Goal: Register for event/course

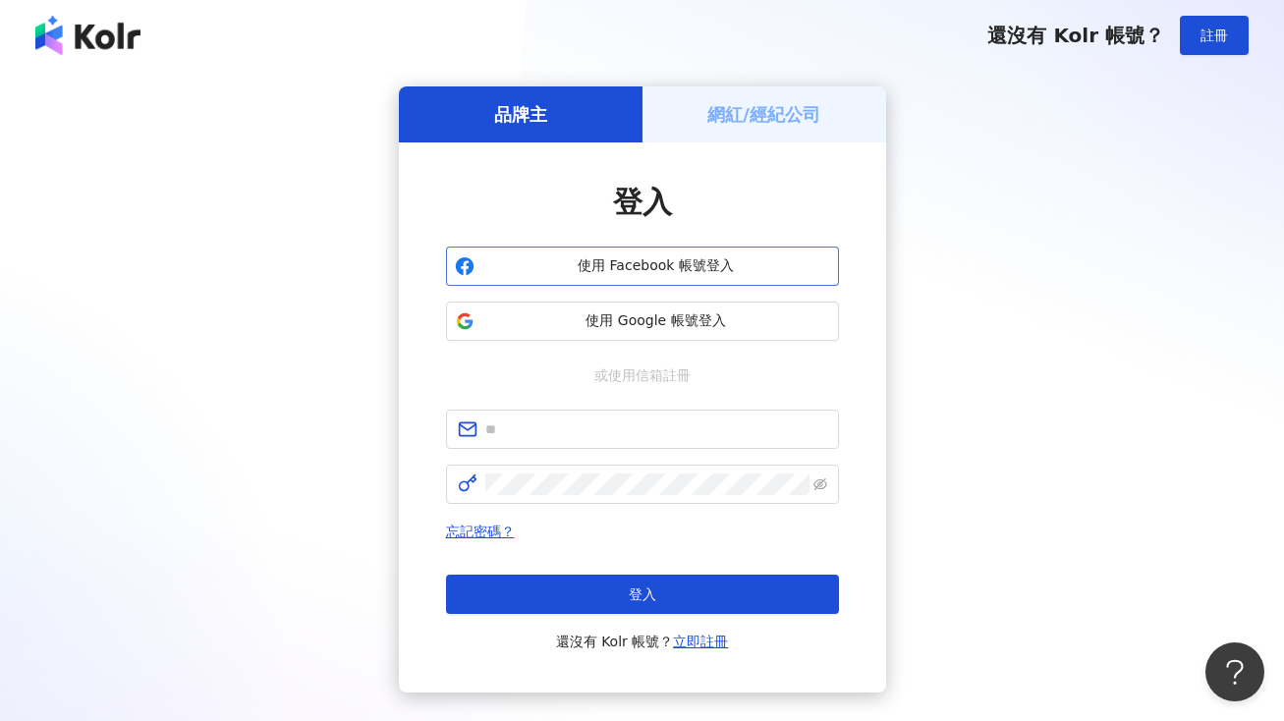
click at [666, 262] on span "使用 Facebook 帳號登入" at bounding box center [657, 266] width 348 height 20
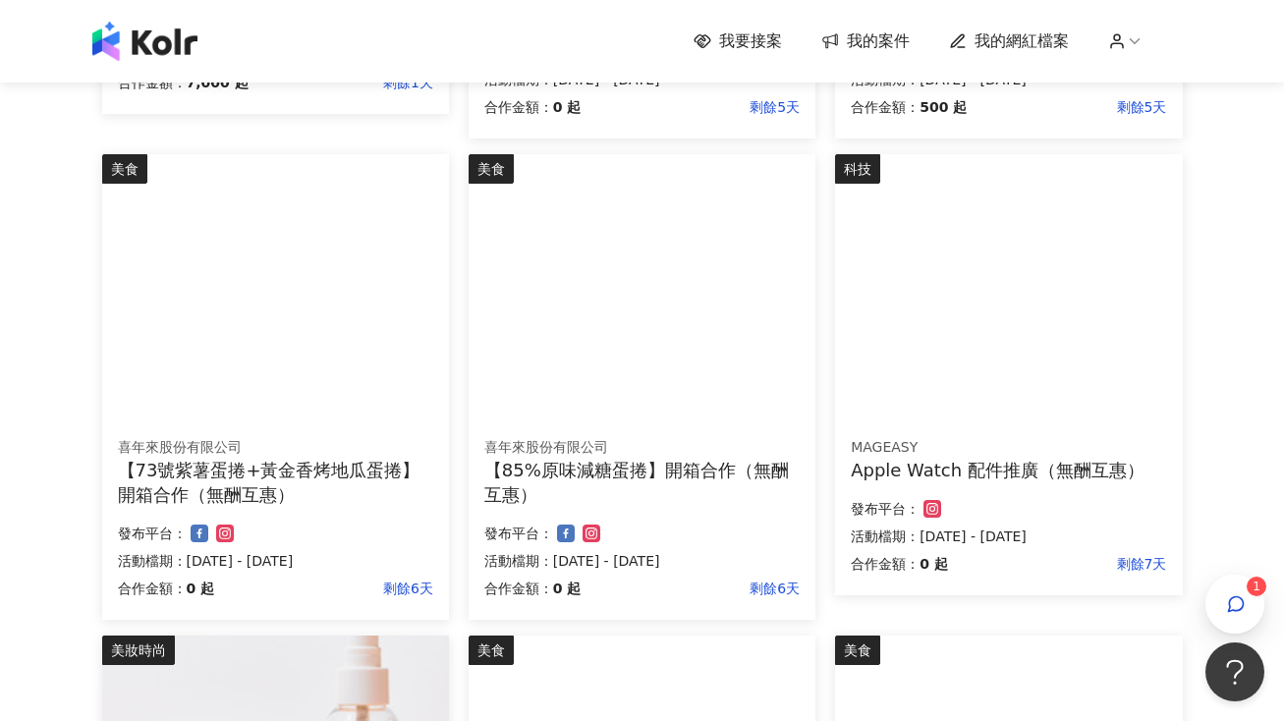
scroll to position [660, 0]
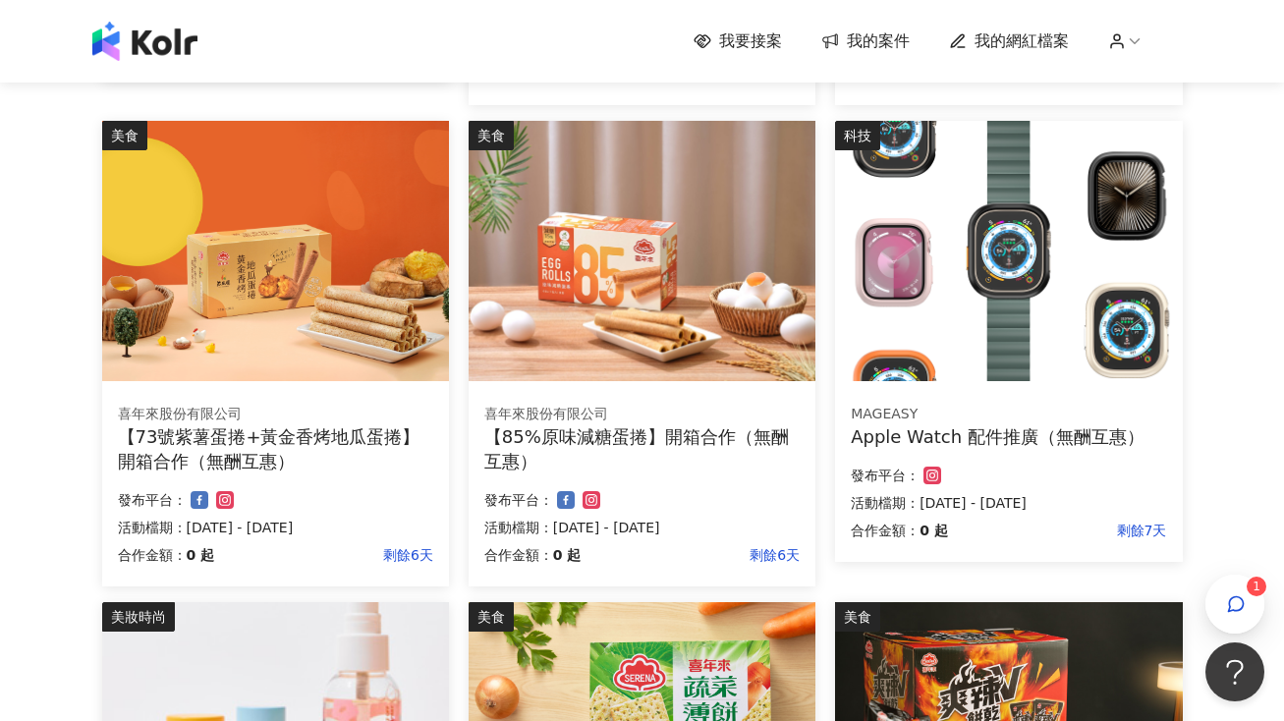
click at [1024, 256] on img at bounding box center [1008, 251] width 347 height 260
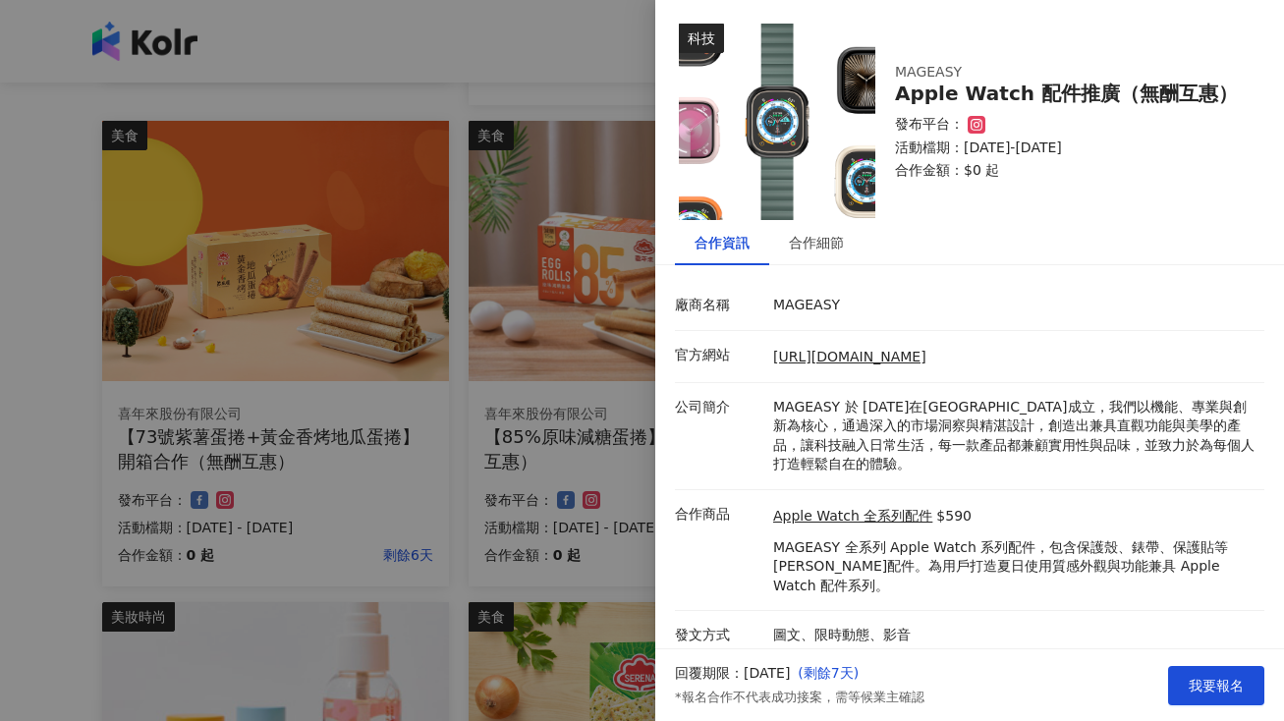
click at [557, 388] on div at bounding box center [642, 360] width 1284 height 721
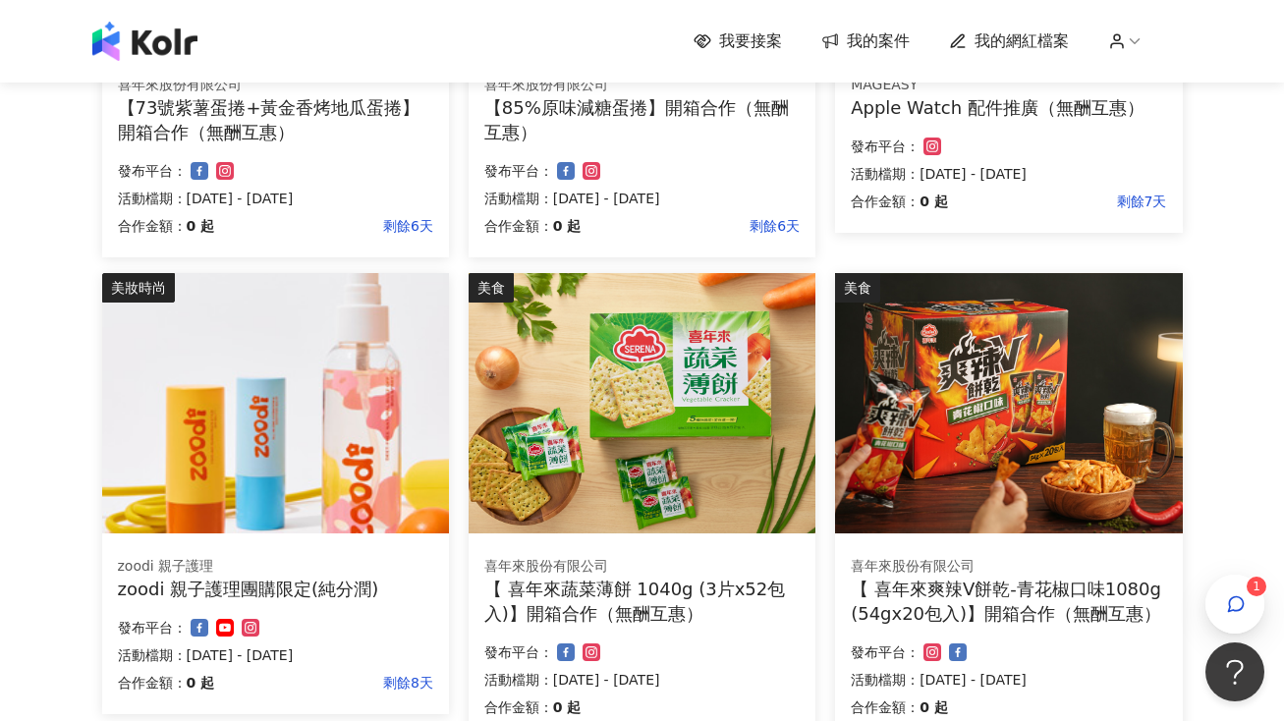
scroll to position [1136, 0]
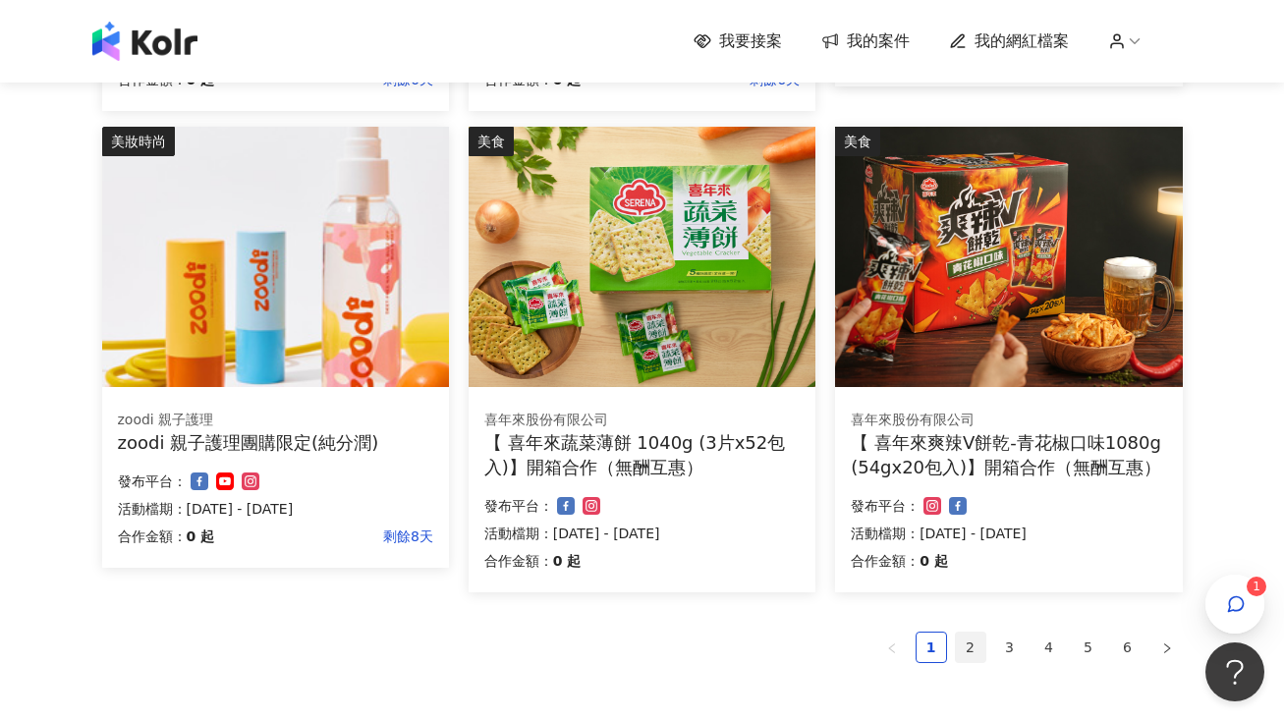
click at [973, 648] on link "2" at bounding box center [970, 647] width 29 height 29
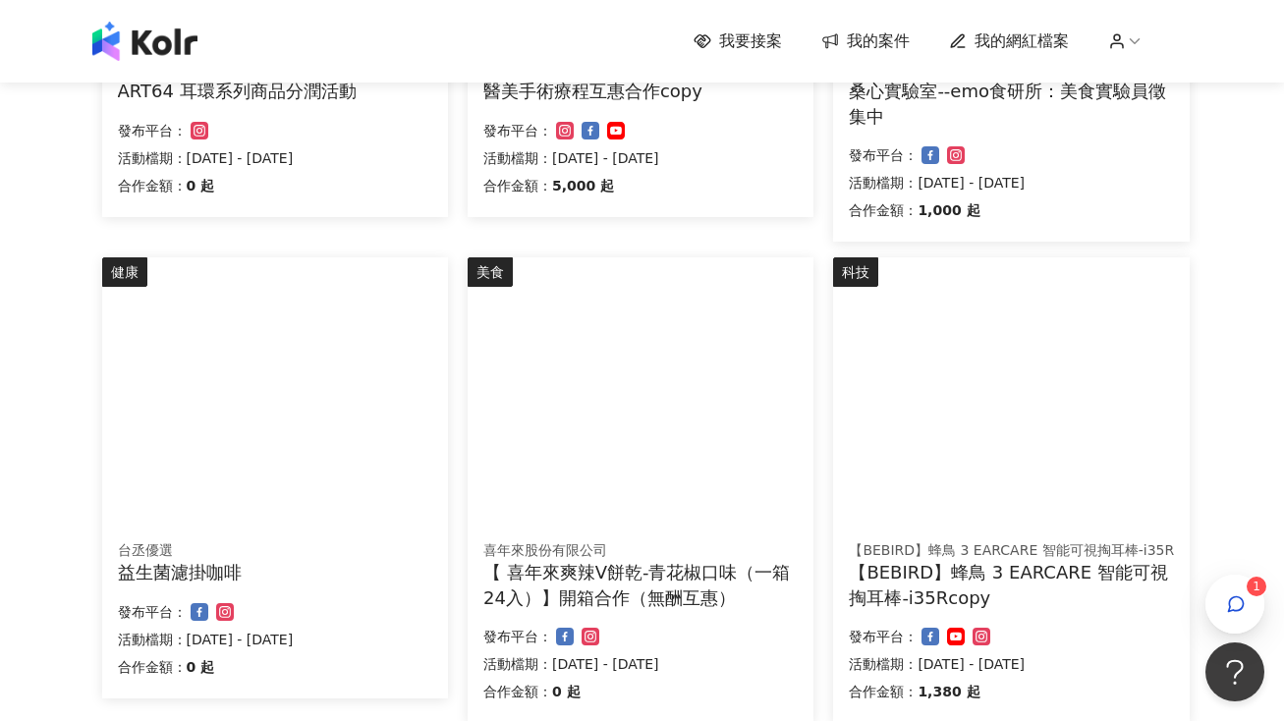
scroll to position [1332, 0]
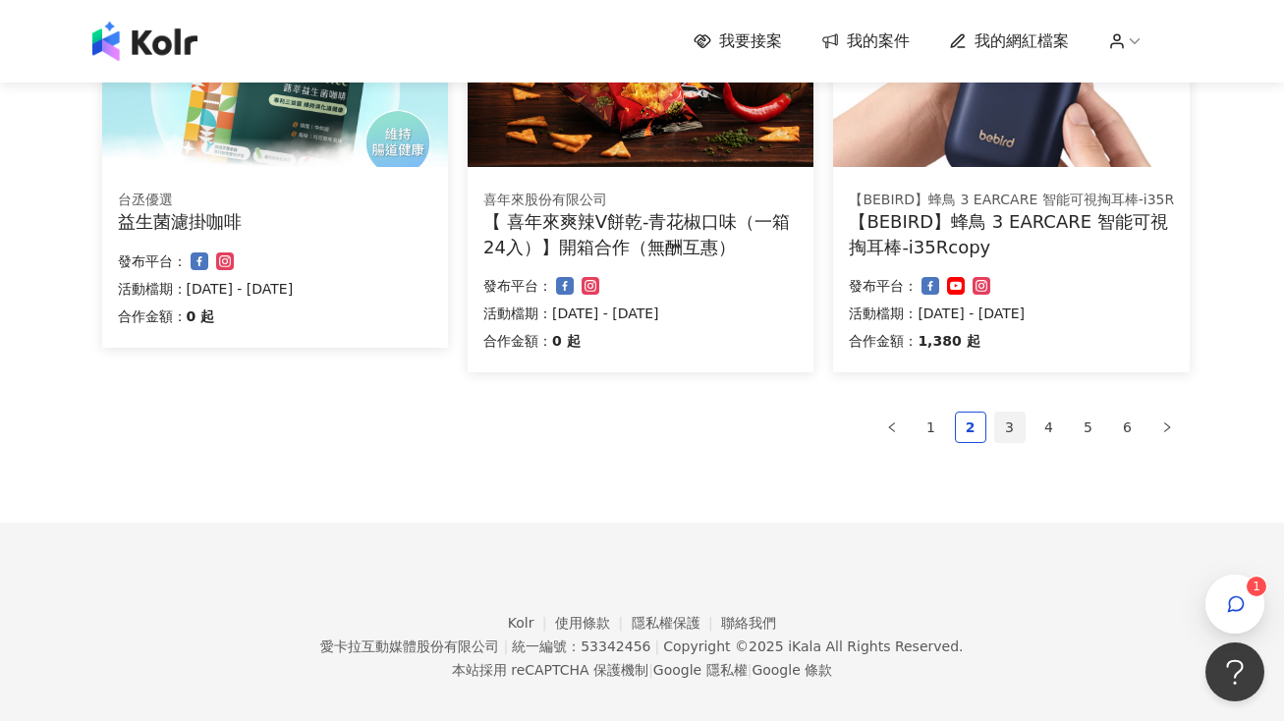
click at [1013, 426] on link "3" at bounding box center [1010, 427] width 29 height 29
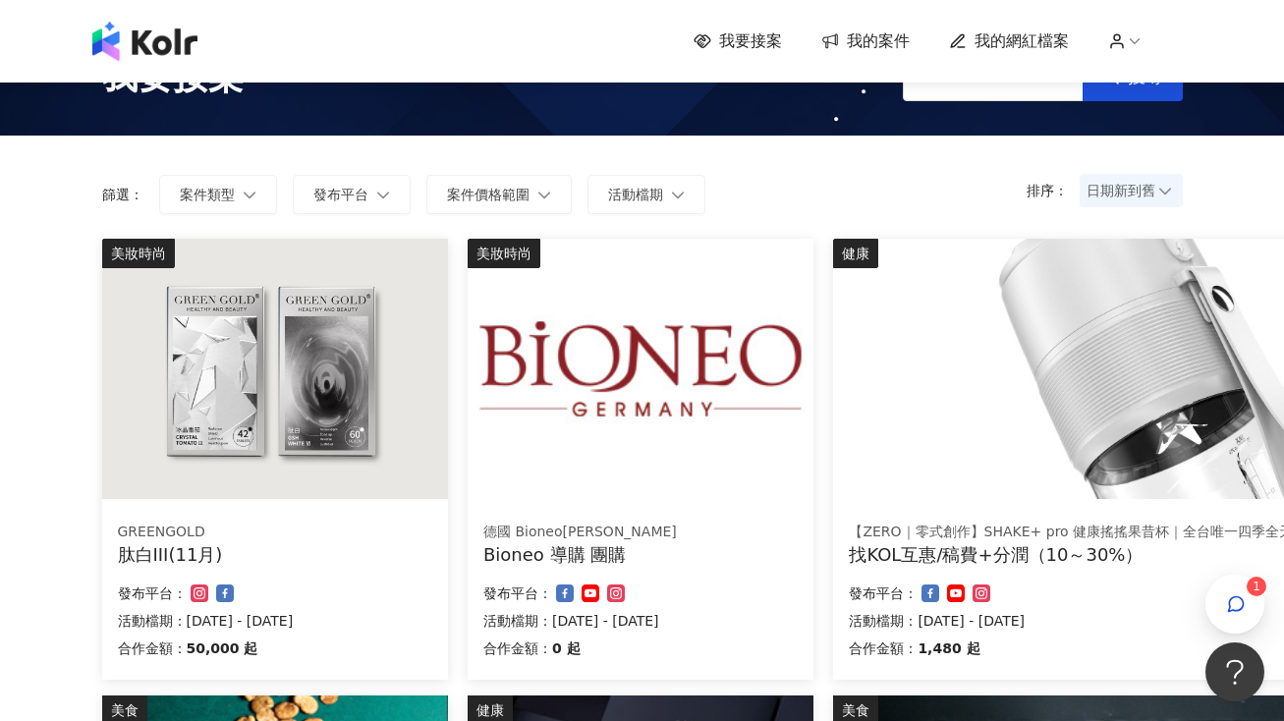
scroll to position [1326, 0]
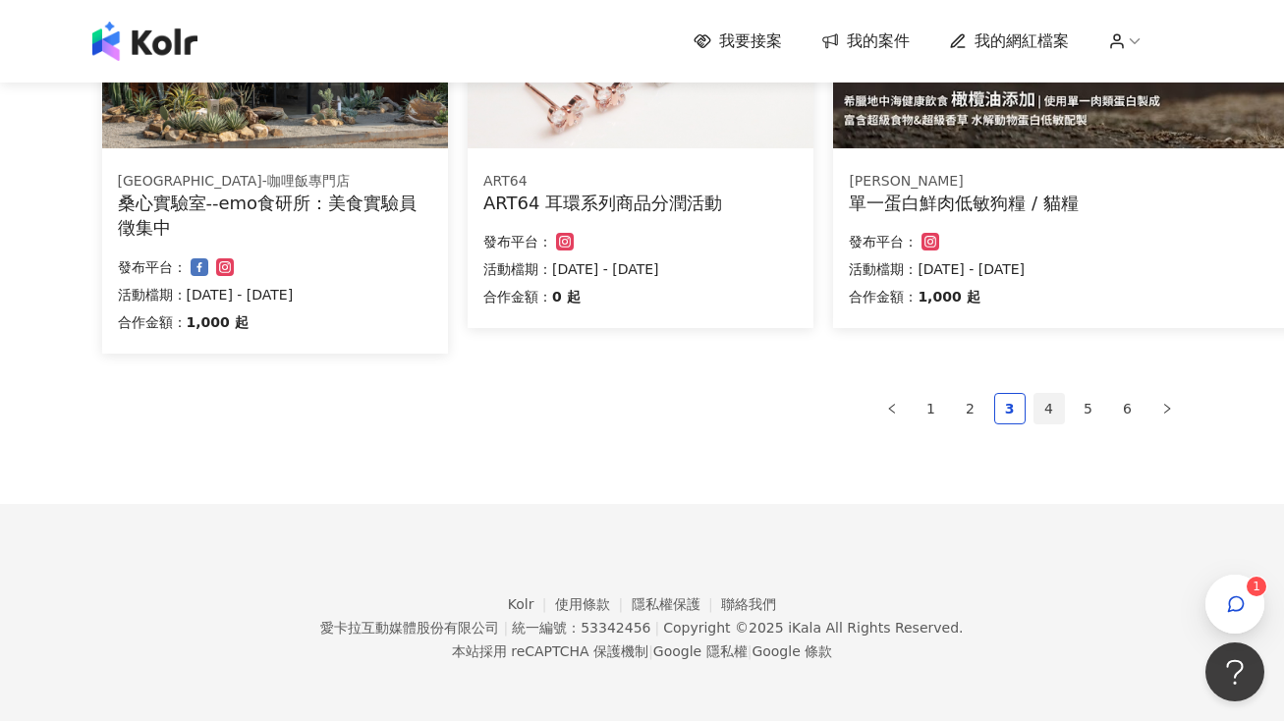
click at [1051, 413] on link "4" at bounding box center [1049, 408] width 29 height 29
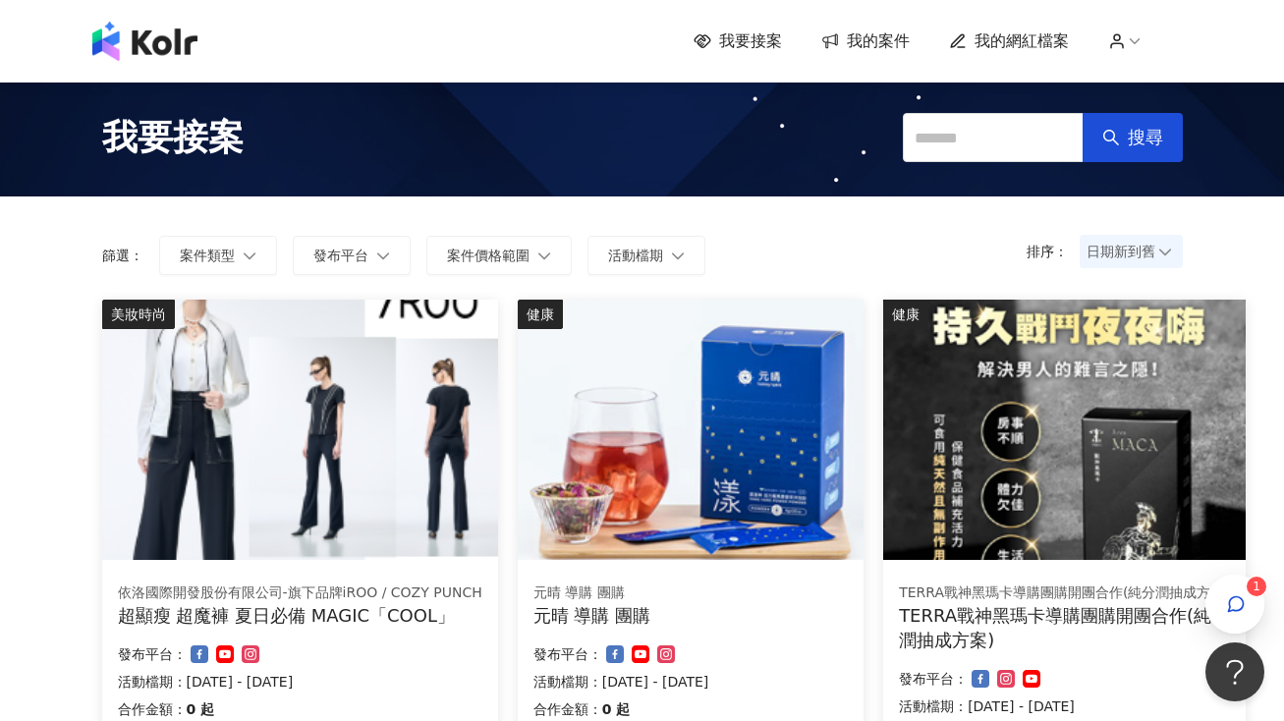
scroll to position [1376, 0]
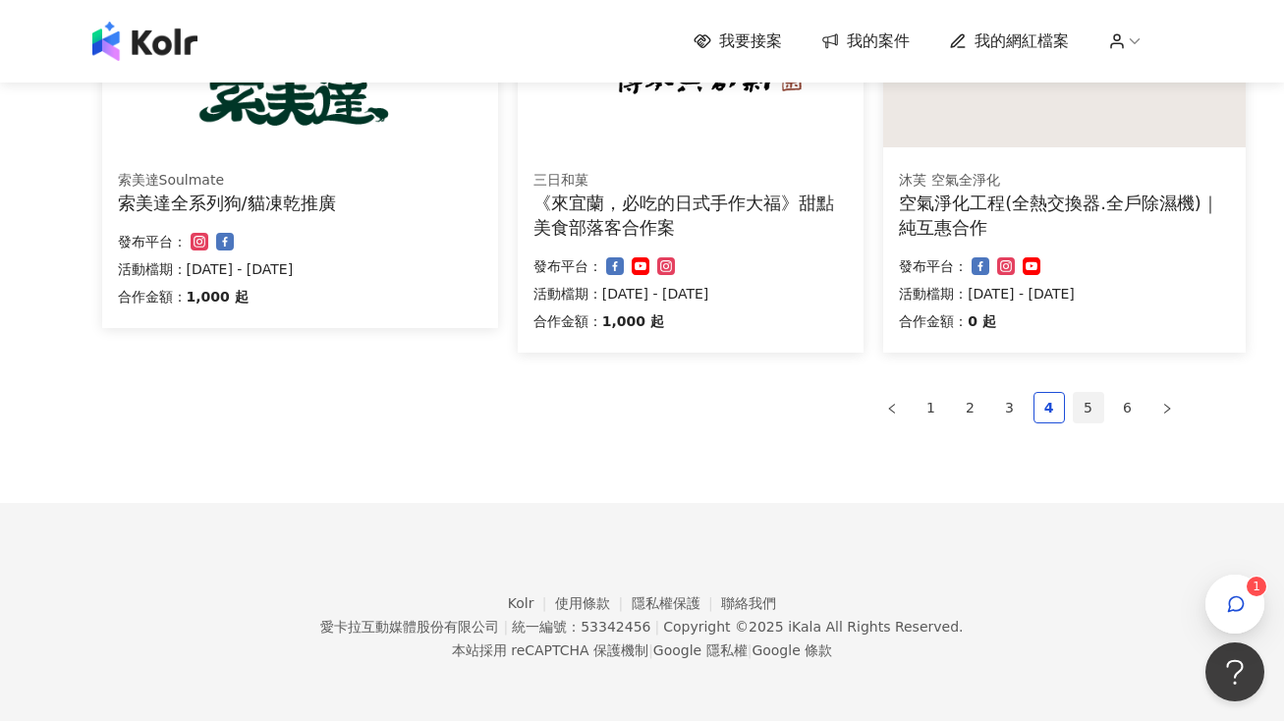
click at [1087, 407] on link "5" at bounding box center [1088, 407] width 29 height 29
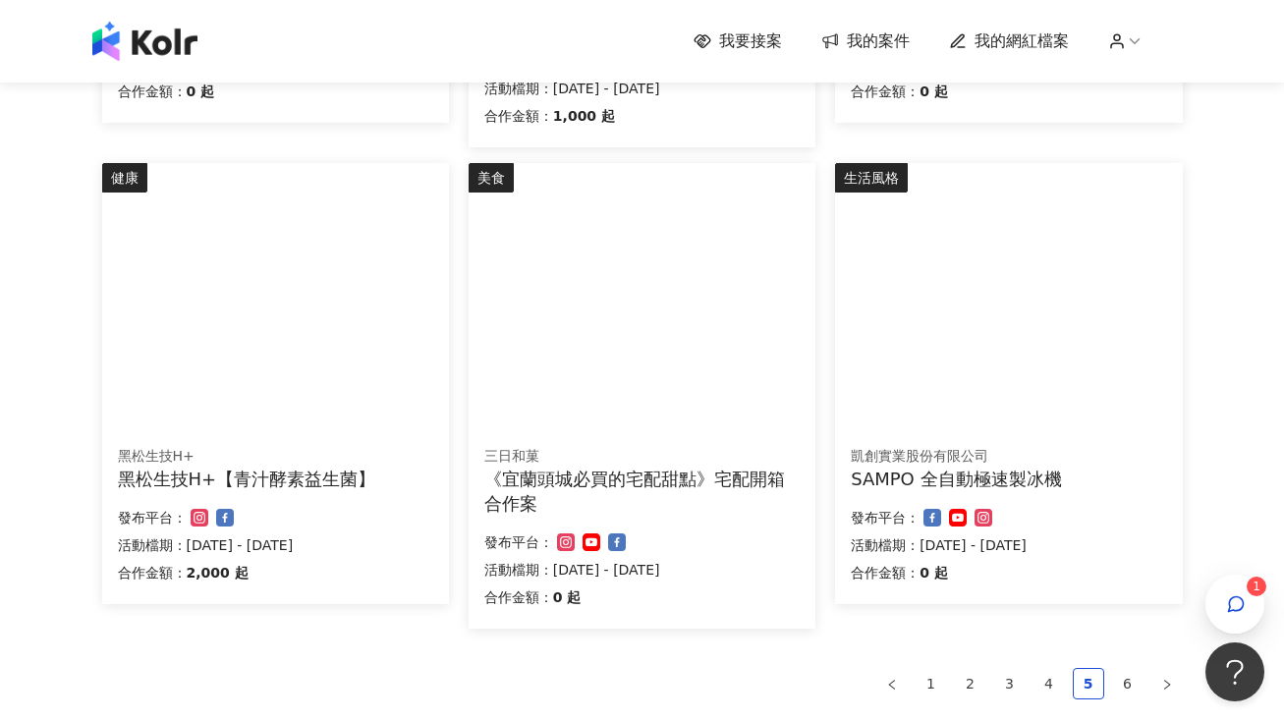
scroll to position [1066, 0]
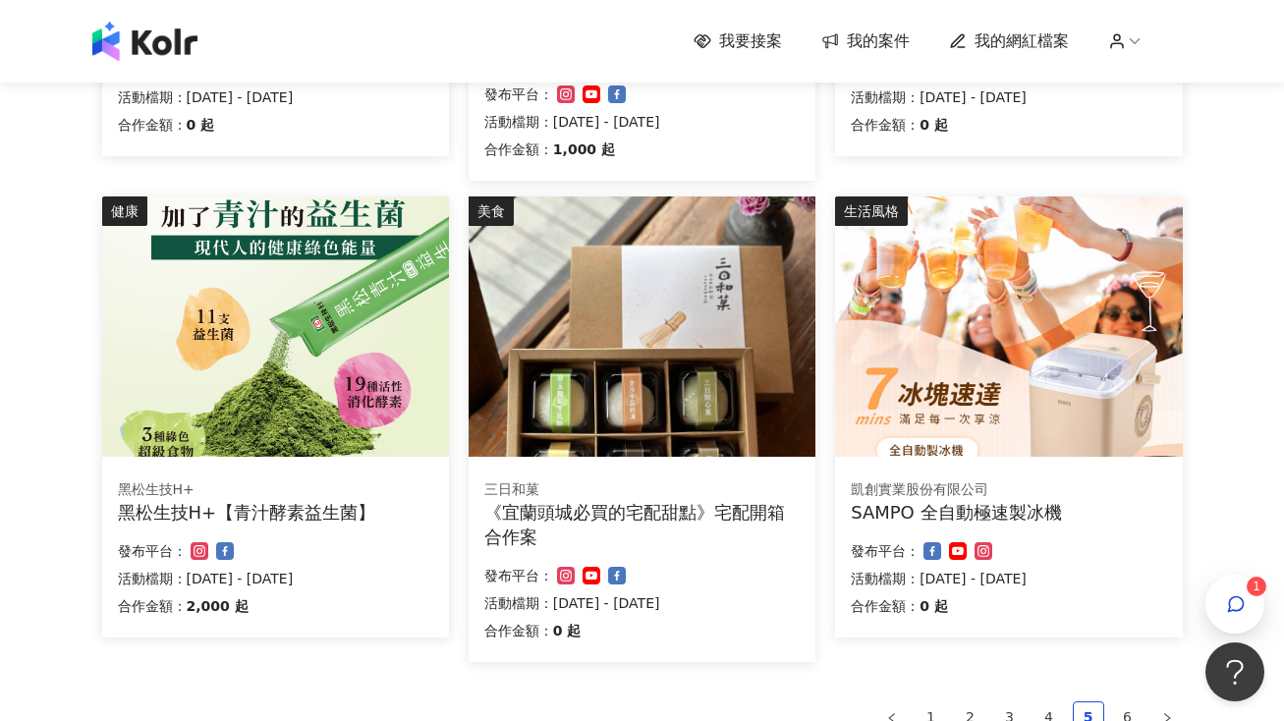
click at [278, 289] on img at bounding box center [275, 327] width 347 height 260
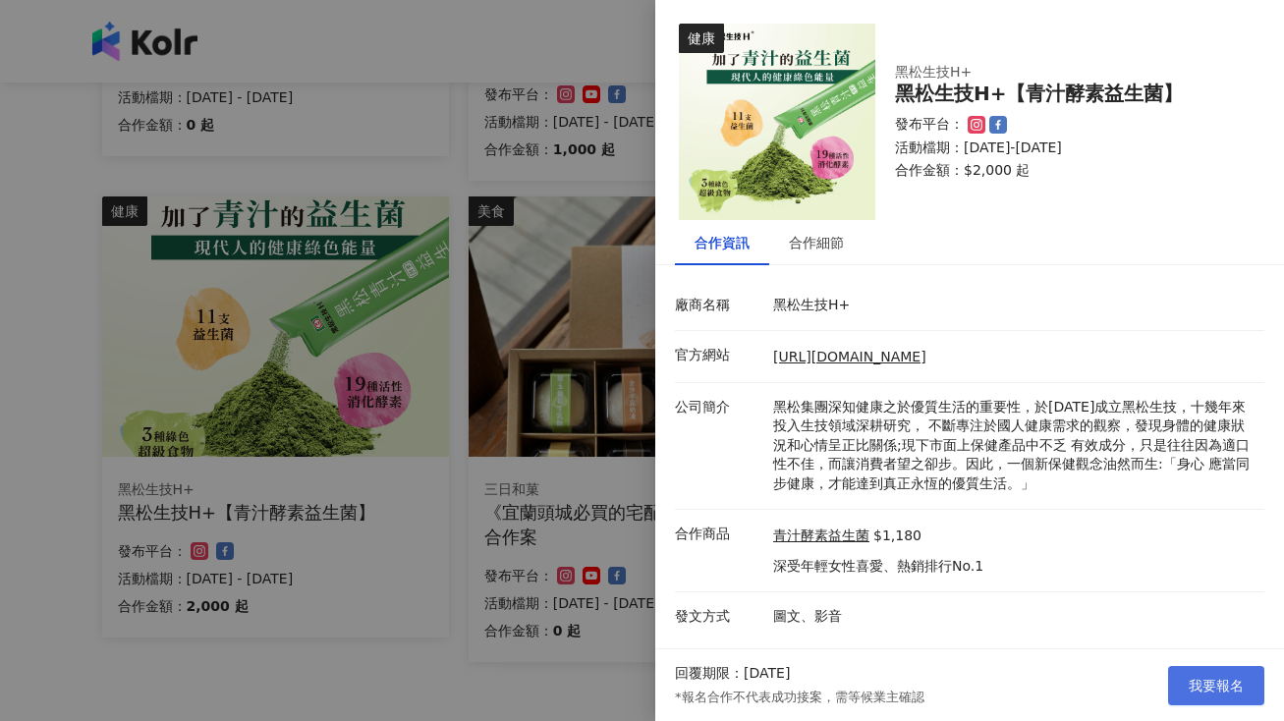
click at [1235, 692] on span "我要報名" at bounding box center [1216, 686] width 55 height 16
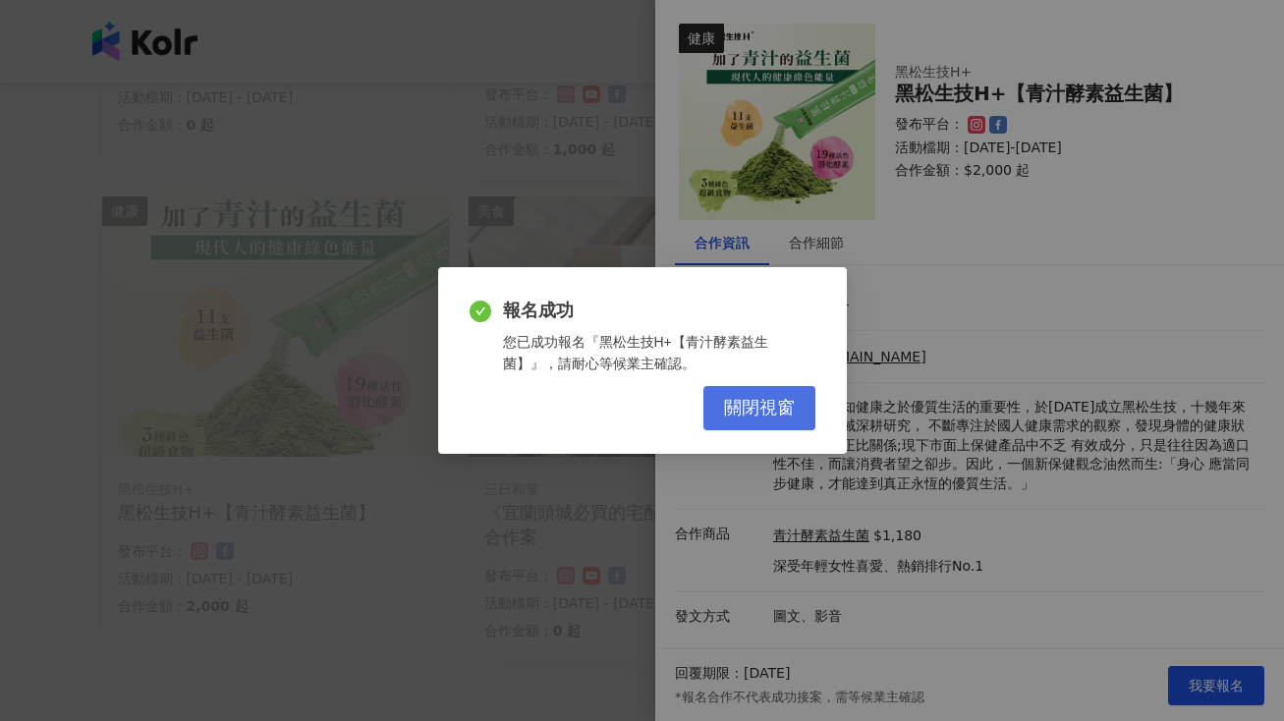
click at [772, 395] on button "關閉視窗" at bounding box center [760, 408] width 112 height 44
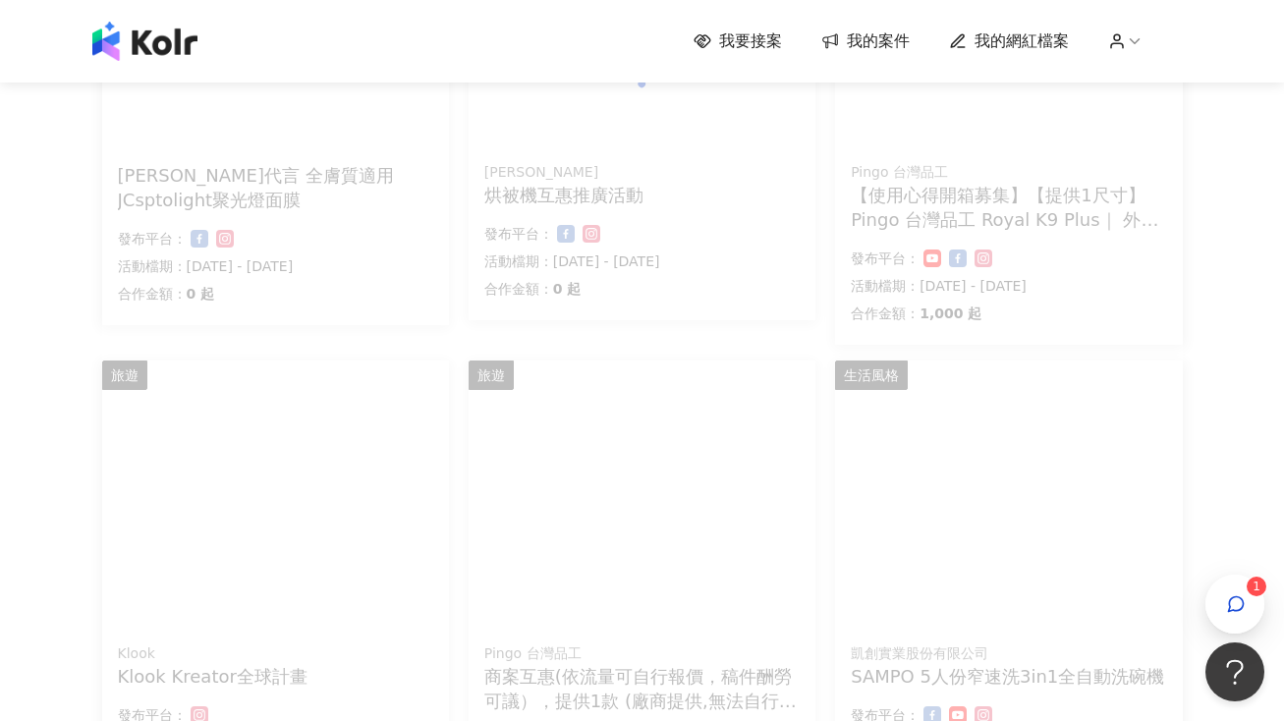
scroll to position [1376, 0]
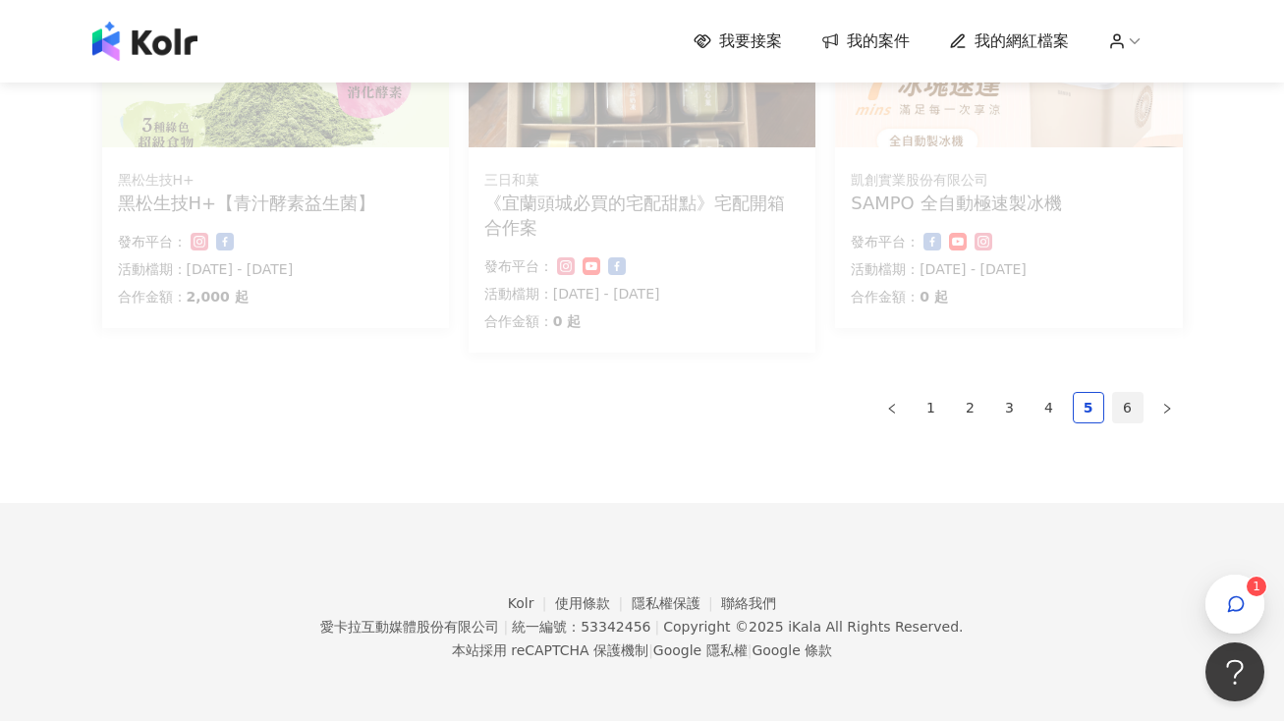
click at [1118, 416] on link "6" at bounding box center [1127, 407] width 29 height 29
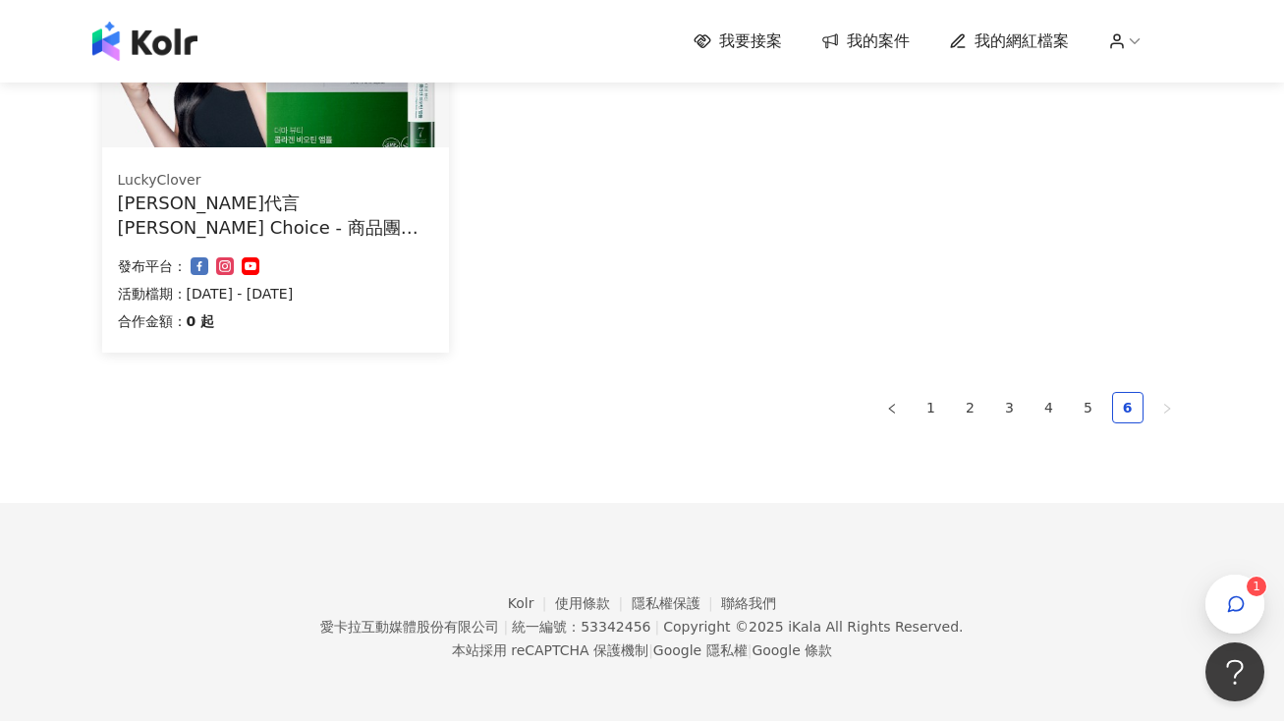
scroll to position [0, 0]
